Goal: Task Accomplishment & Management: Manage account settings

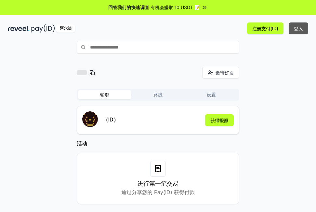
click at [300, 30] on font "登入" at bounding box center [298, 29] width 9 height 6
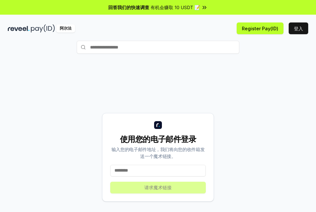
click at [125, 170] on input at bounding box center [158, 171] width 96 height 12
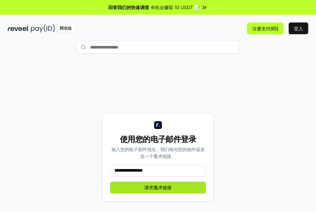
type input "**********"
click at [157, 186] on font "请求魔术链接" at bounding box center [157, 187] width 27 height 6
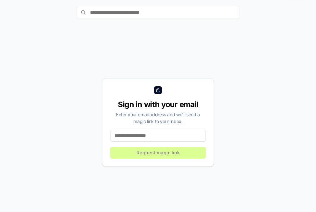
scroll to position [35, 0]
click at [125, 134] on input at bounding box center [158, 135] width 96 height 12
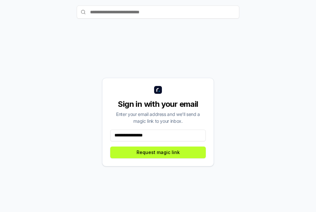
drag, startPoint x: 166, startPoint y: 134, endPoint x: 113, endPoint y: 133, distance: 53.0
click at [108, 133] on div "**********" at bounding box center [158, 122] width 112 height 88
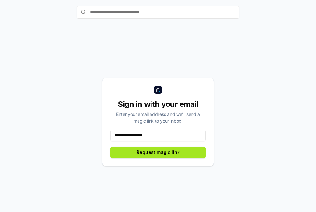
type input "**********"
click at [157, 153] on button "Request magic link" at bounding box center [158, 152] width 96 height 12
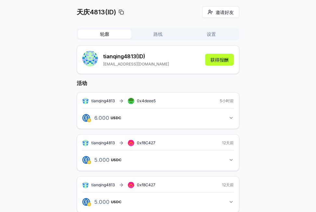
scroll to position [5, 0]
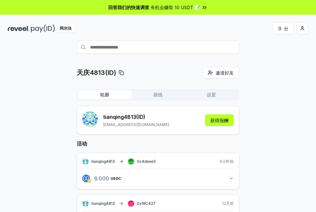
click at [158, 94] on font "路线" at bounding box center [157, 95] width 9 height 6
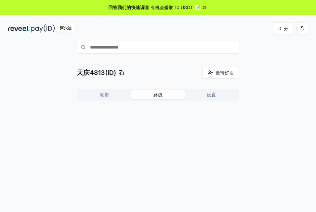
click at [211, 95] on font "设置" at bounding box center [211, 95] width 9 height 6
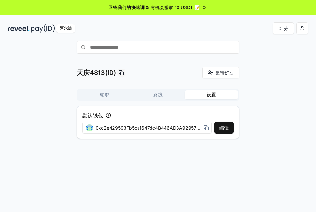
click at [155, 95] on font "路线" at bounding box center [157, 95] width 9 height 6
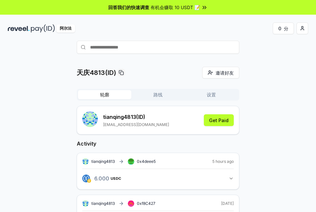
click at [106, 96] on font "轮廓" at bounding box center [104, 95] width 9 height 6
click at [299, 27] on html "回答我们的快速调查 有机会赚取 10 USDT 📝 阿尔法 0 分 天庆4813(ID) 邀请好友 邀请 轮廓 路线 设置 tianqing4813 (ID)…" at bounding box center [158, 106] width 316 height 212
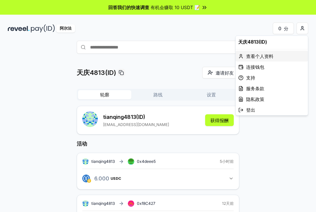
click at [251, 53] on font "查看个人资料" at bounding box center [259, 56] width 27 height 6
